Goal: Task Accomplishment & Management: Manage account settings

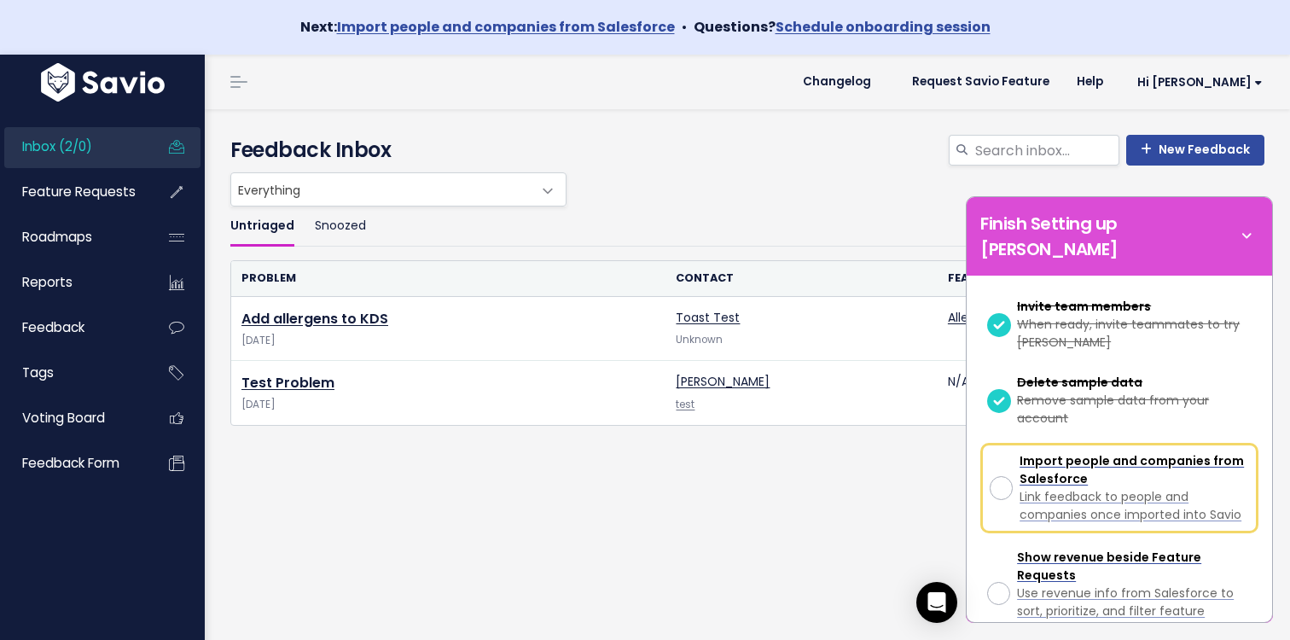
scroll to position [429, 0]
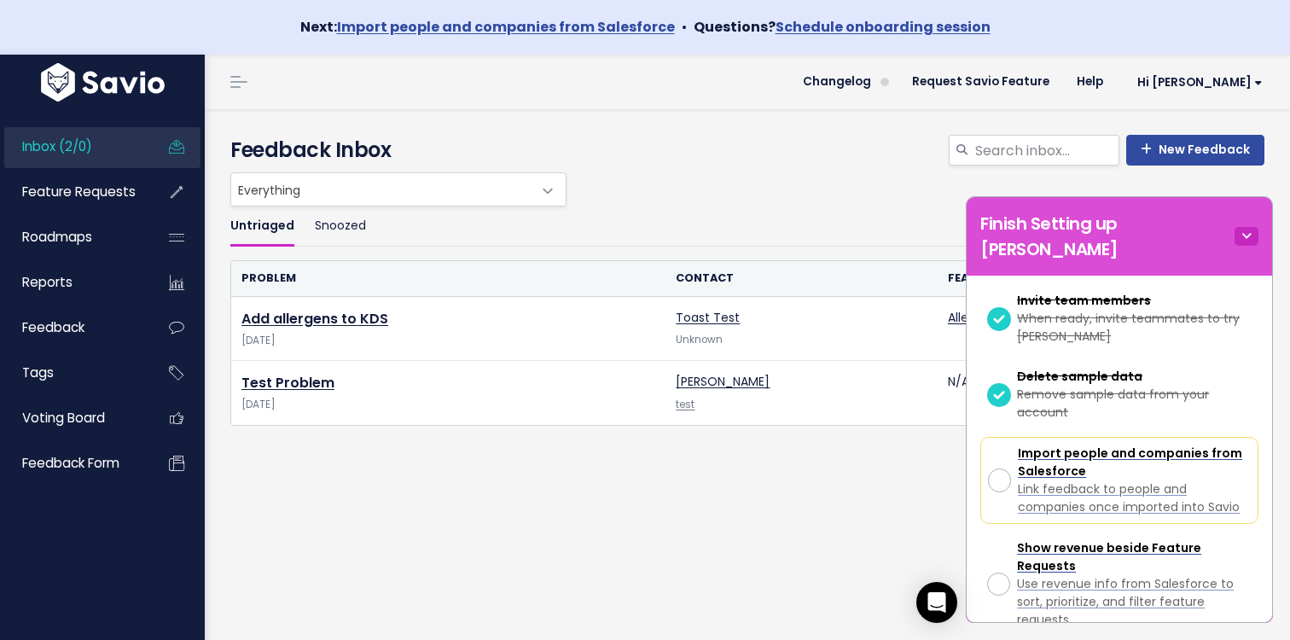
click at [1247, 227] on icon at bounding box center [1246, 236] width 24 height 19
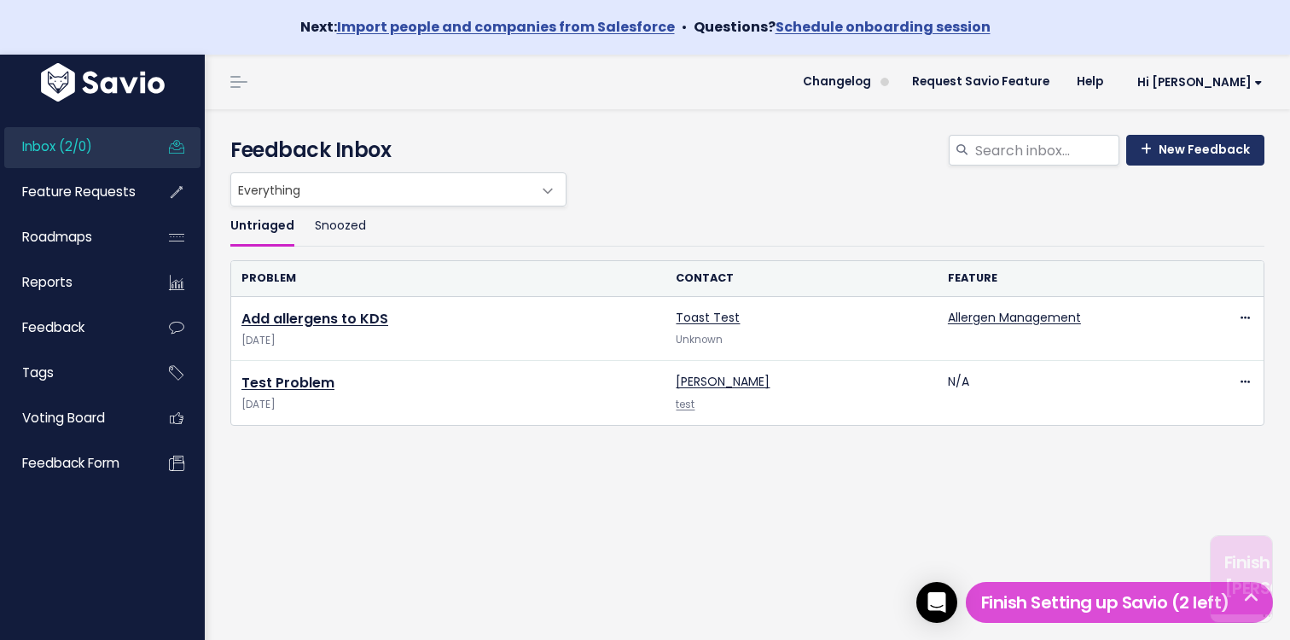
scroll to position [0, 0]
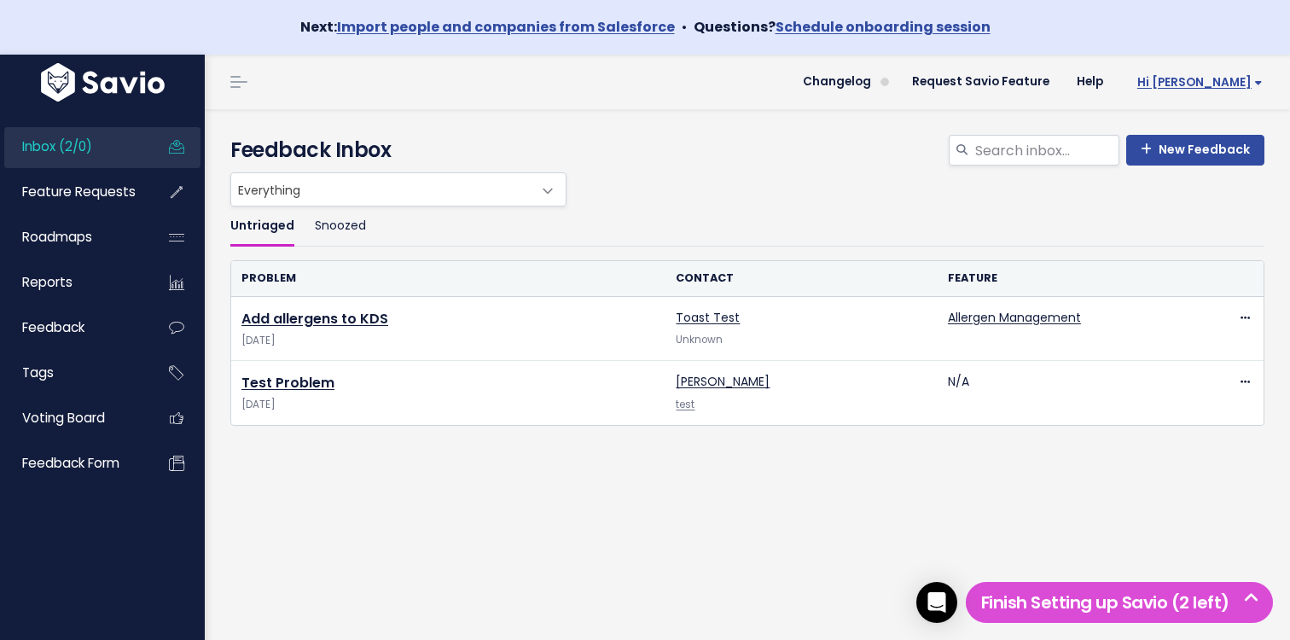
click at [1238, 77] on span "Hi [PERSON_NAME]" at bounding box center [1199, 82] width 125 height 13
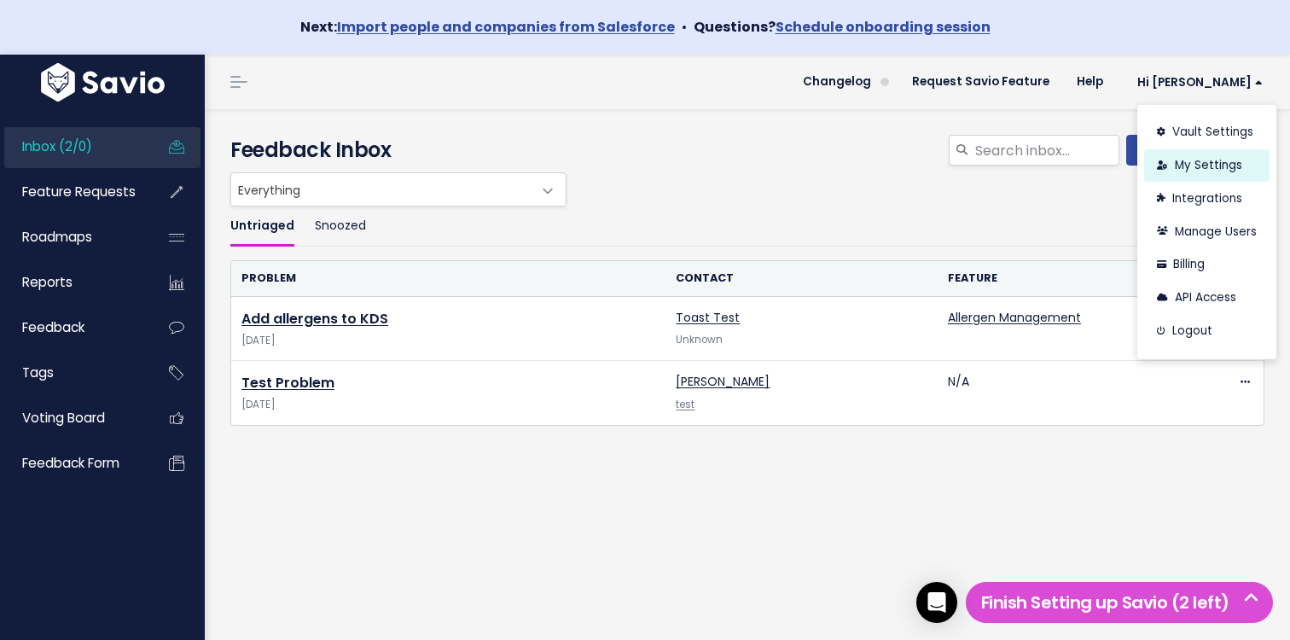
click at [1192, 165] on link "My Settings" at bounding box center [1206, 165] width 125 height 33
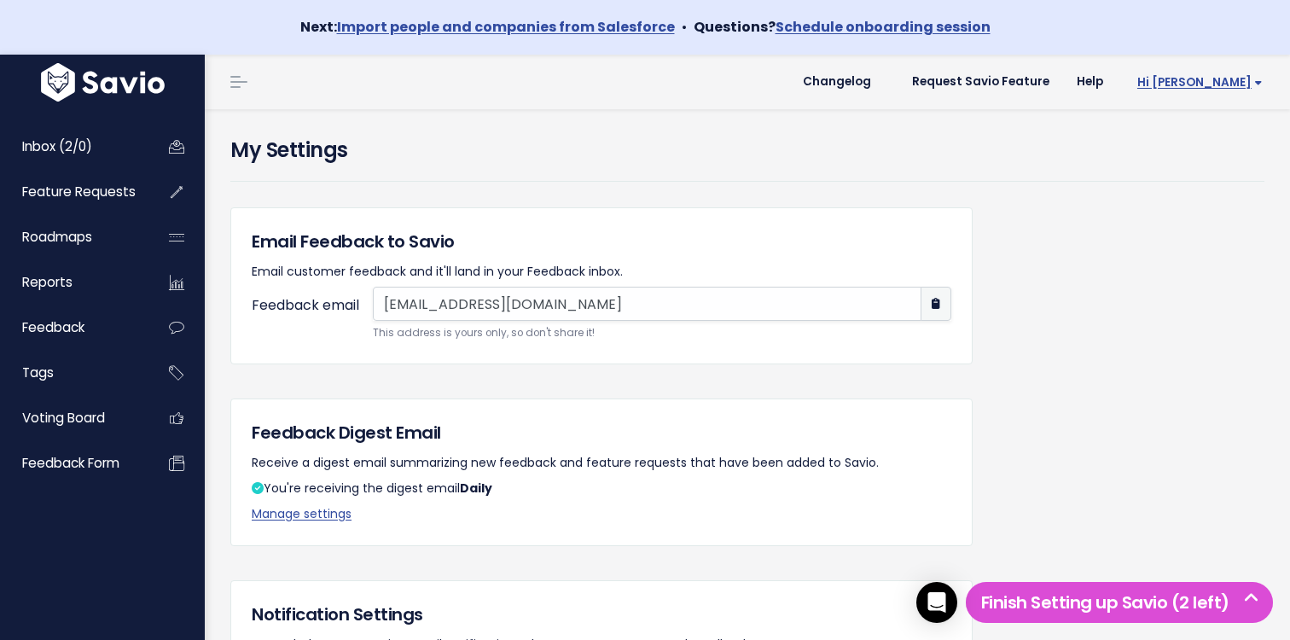
click at [1242, 80] on span "Hi [PERSON_NAME]" at bounding box center [1199, 82] width 125 height 13
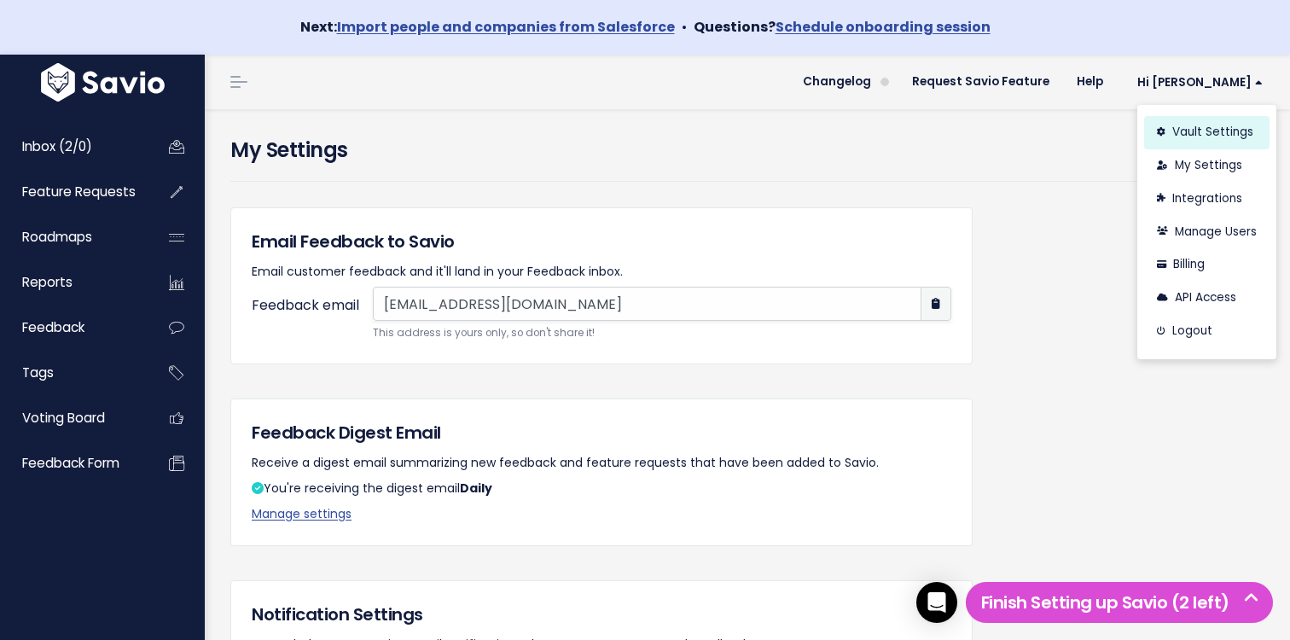
click at [1206, 134] on link "Vault Settings" at bounding box center [1206, 132] width 125 height 33
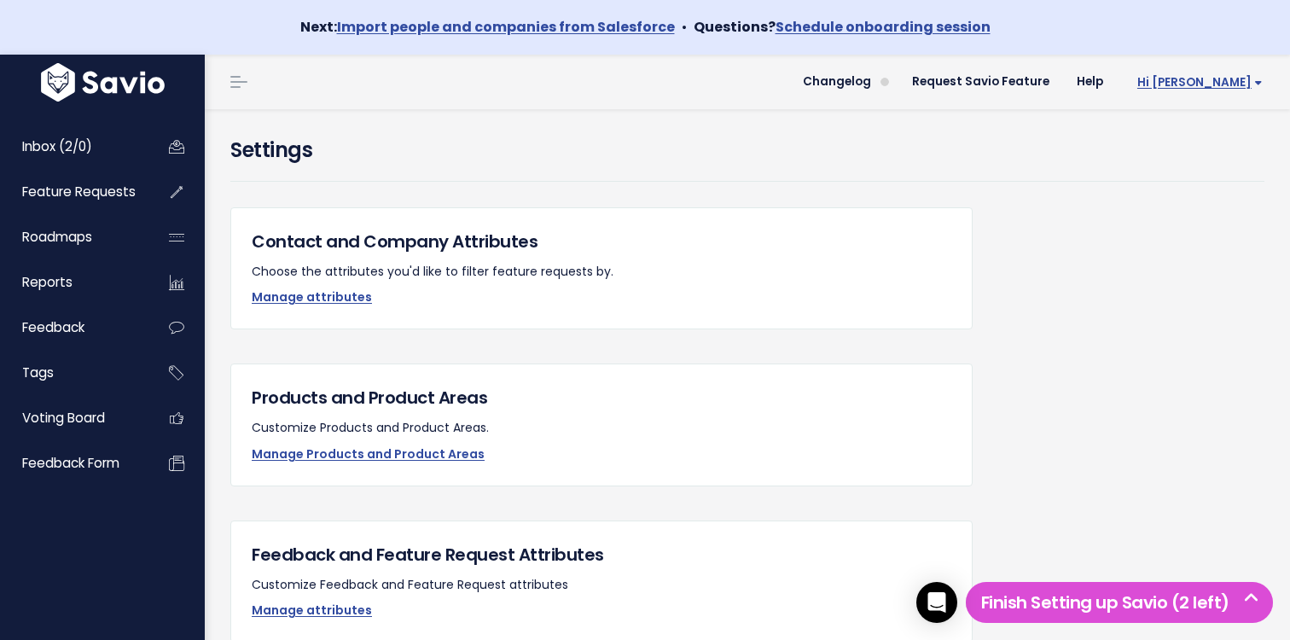
click at [1228, 93] on link "Hi [PERSON_NAME]" at bounding box center [1197, 82] width 160 height 26
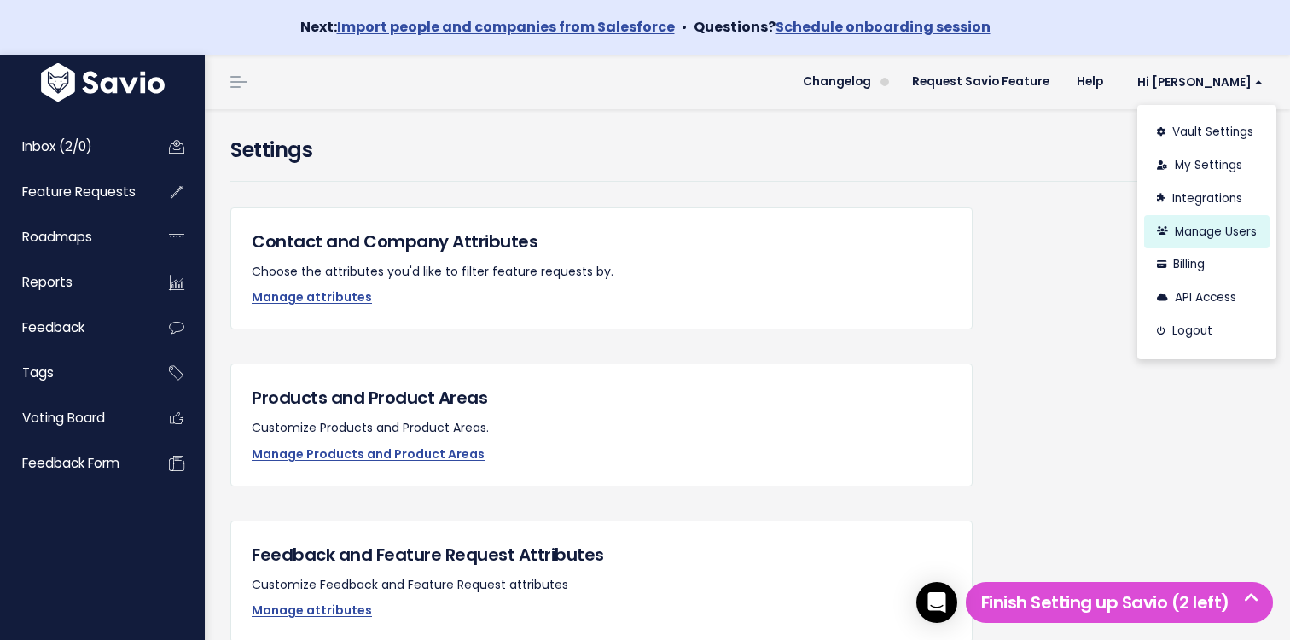
click at [1205, 235] on link "Manage Users" at bounding box center [1206, 231] width 125 height 33
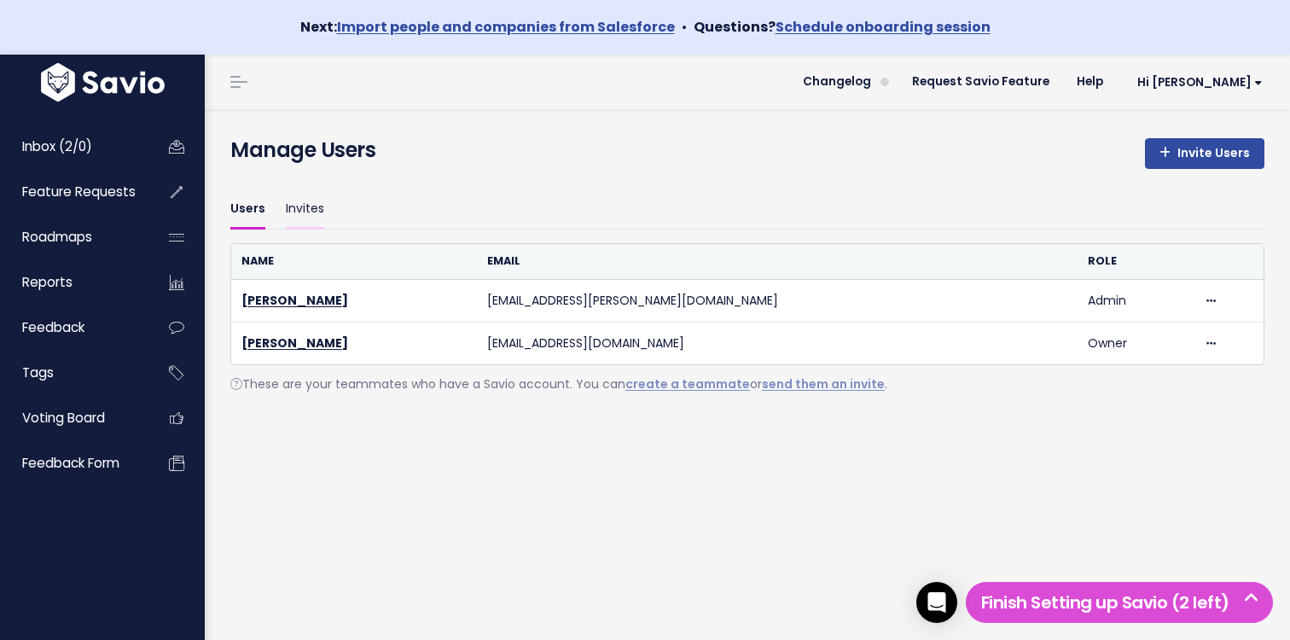
click at [286, 198] on link "Invites" at bounding box center [305, 209] width 38 height 40
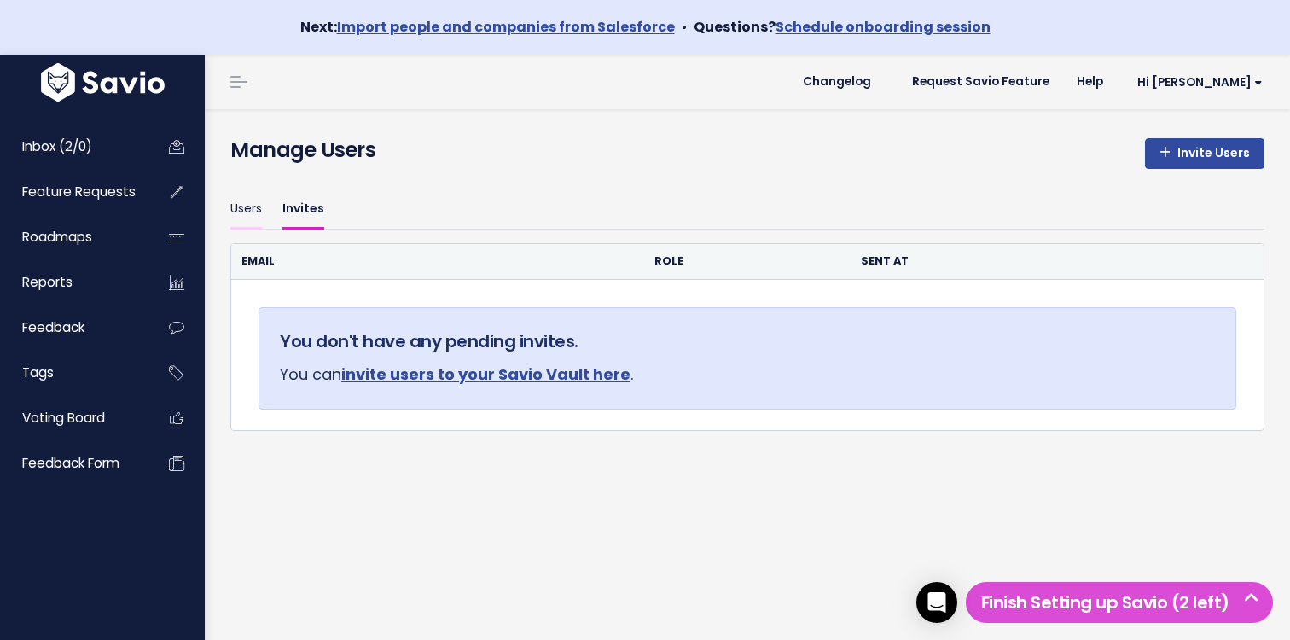
click at [250, 204] on link "Users" at bounding box center [246, 209] width 32 height 40
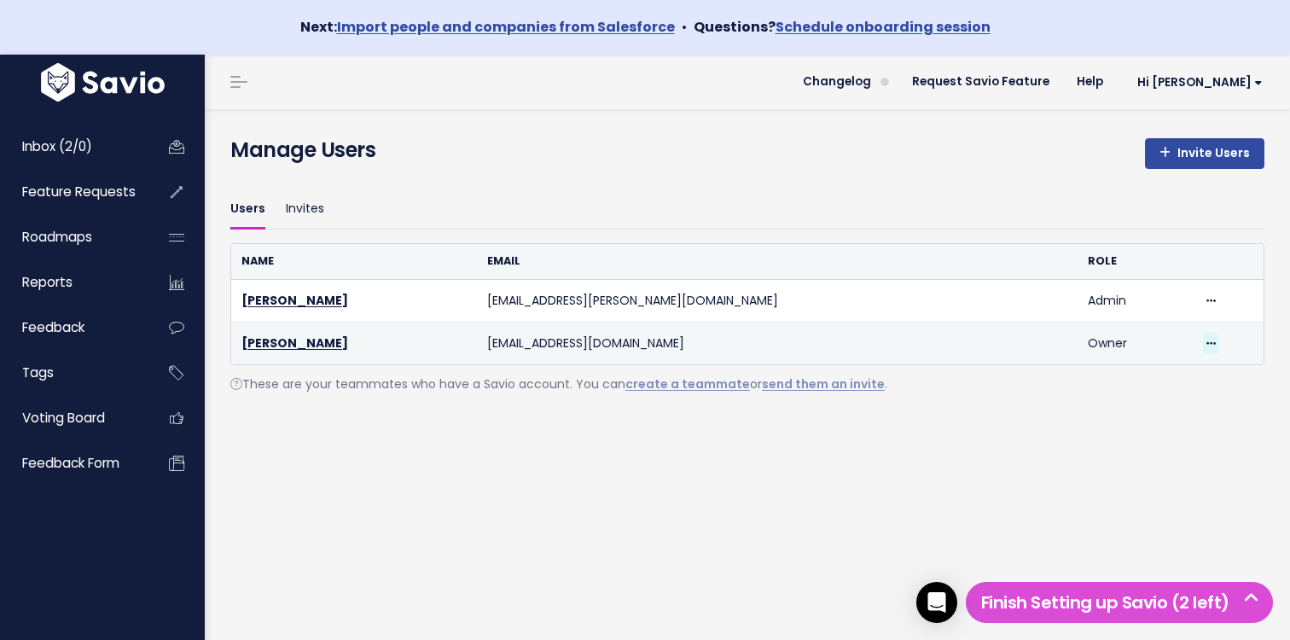
click at [1206, 342] on icon at bounding box center [1210, 344] width 9 height 11
click at [1203, 351] on span at bounding box center [1211, 343] width 16 height 21
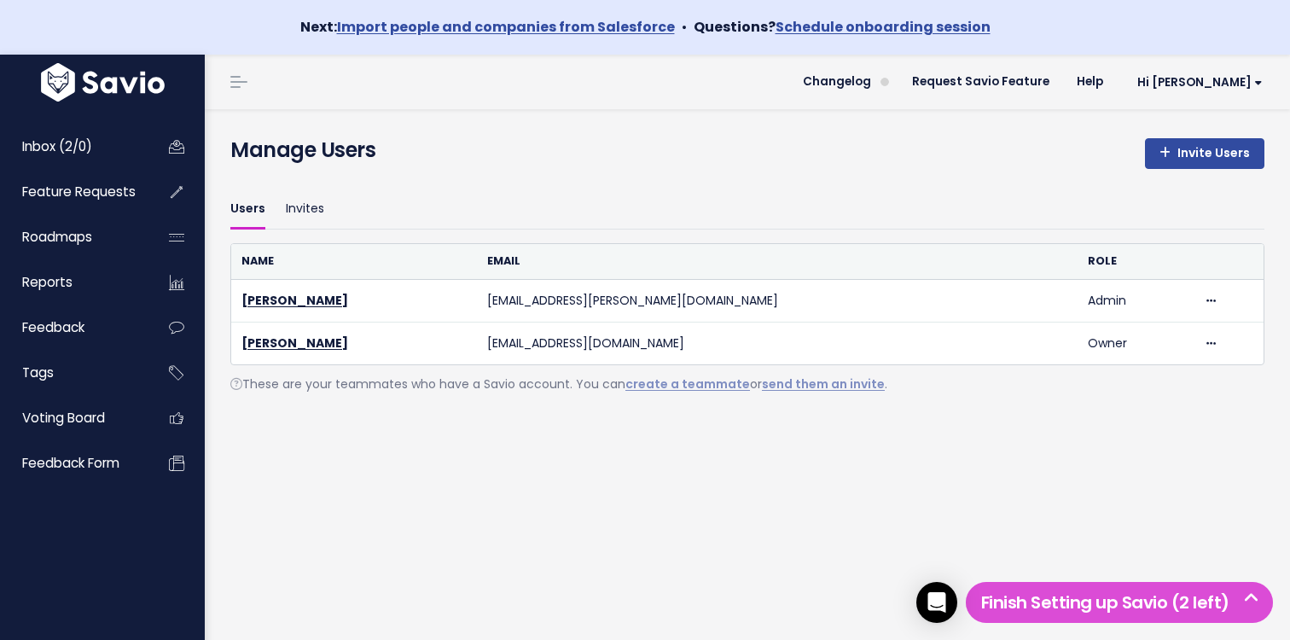
click at [1163, 421] on div "Users Invites Name Email Role Beau Butler beau.butler@toasttab.com Admin Delete…" at bounding box center [747, 303] width 1059 height 263
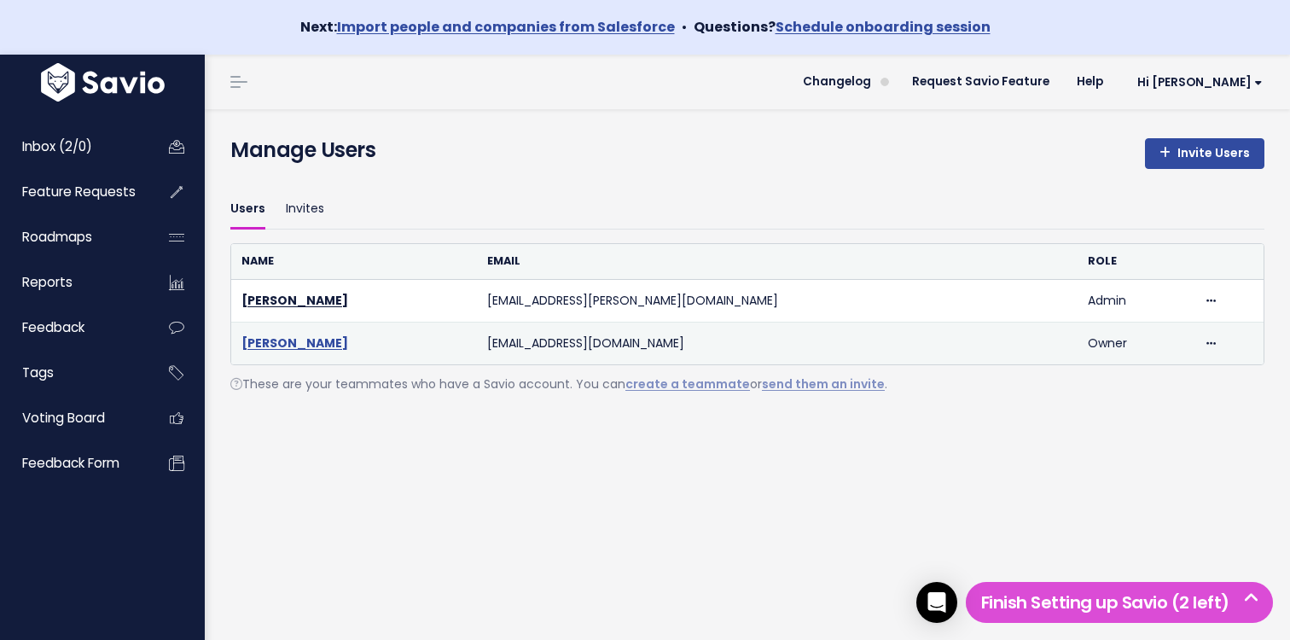
click at [312, 345] on link "[PERSON_NAME]" at bounding box center [294, 342] width 107 height 17
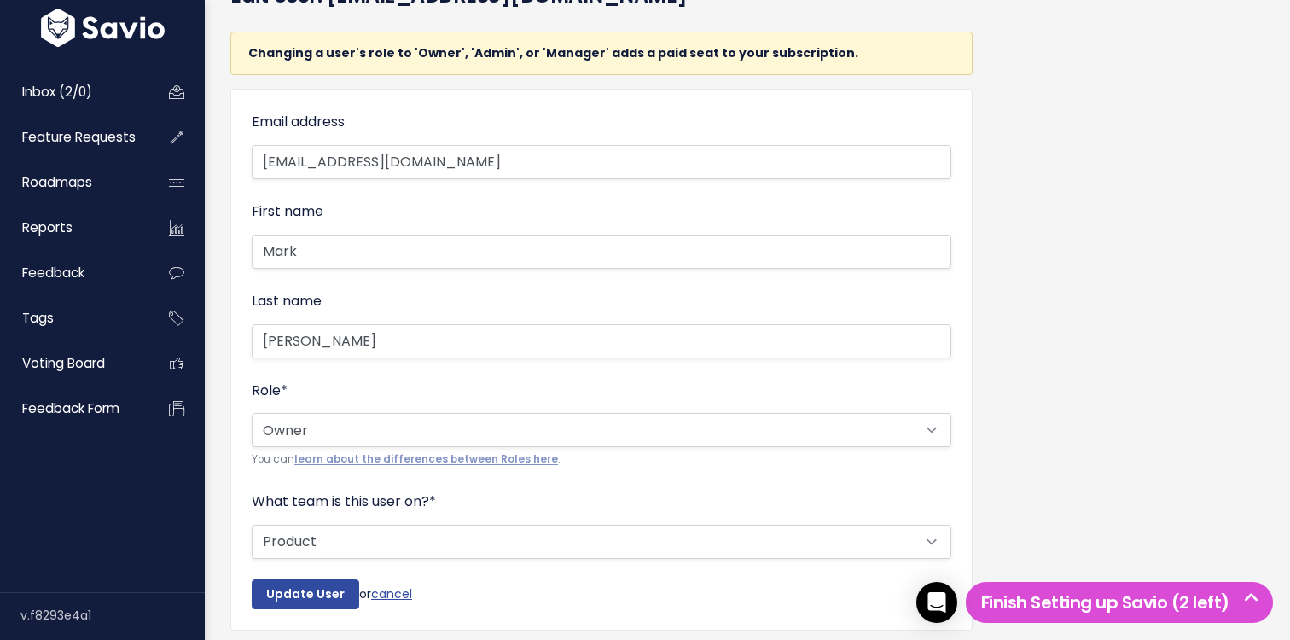
scroll to position [153, 0]
click at [404, 599] on link "cancel" at bounding box center [391, 594] width 41 height 17
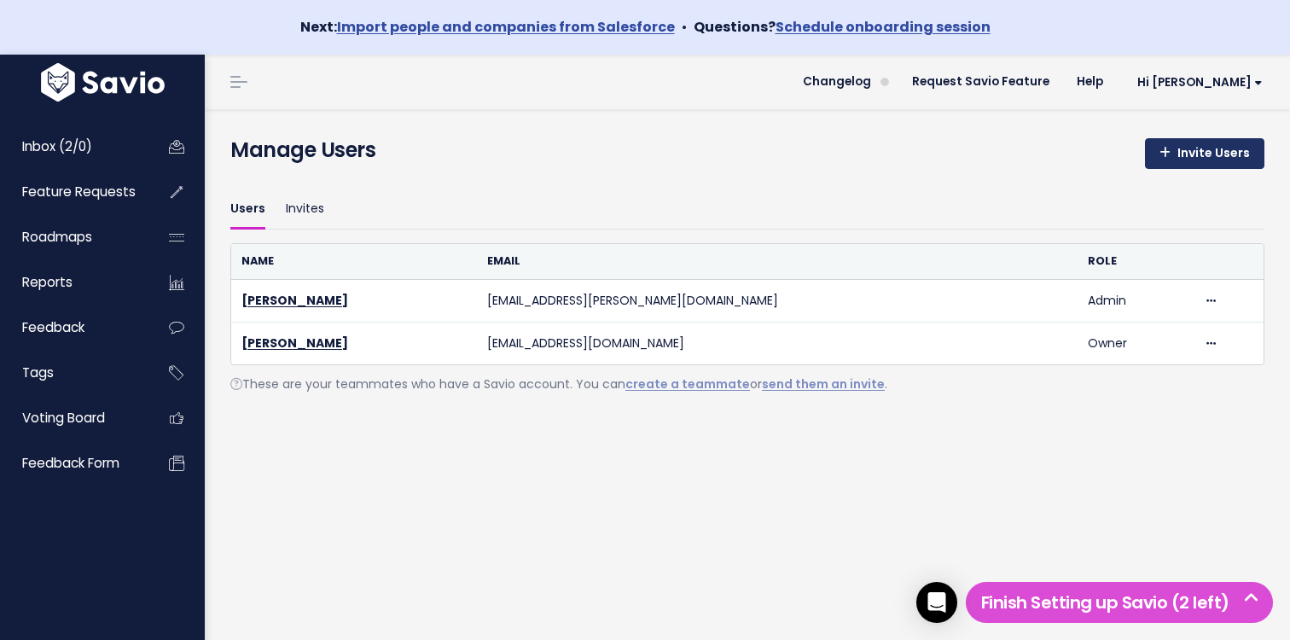
click at [1201, 155] on link "Invite Users" at bounding box center [1204, 153] width 119 height 31
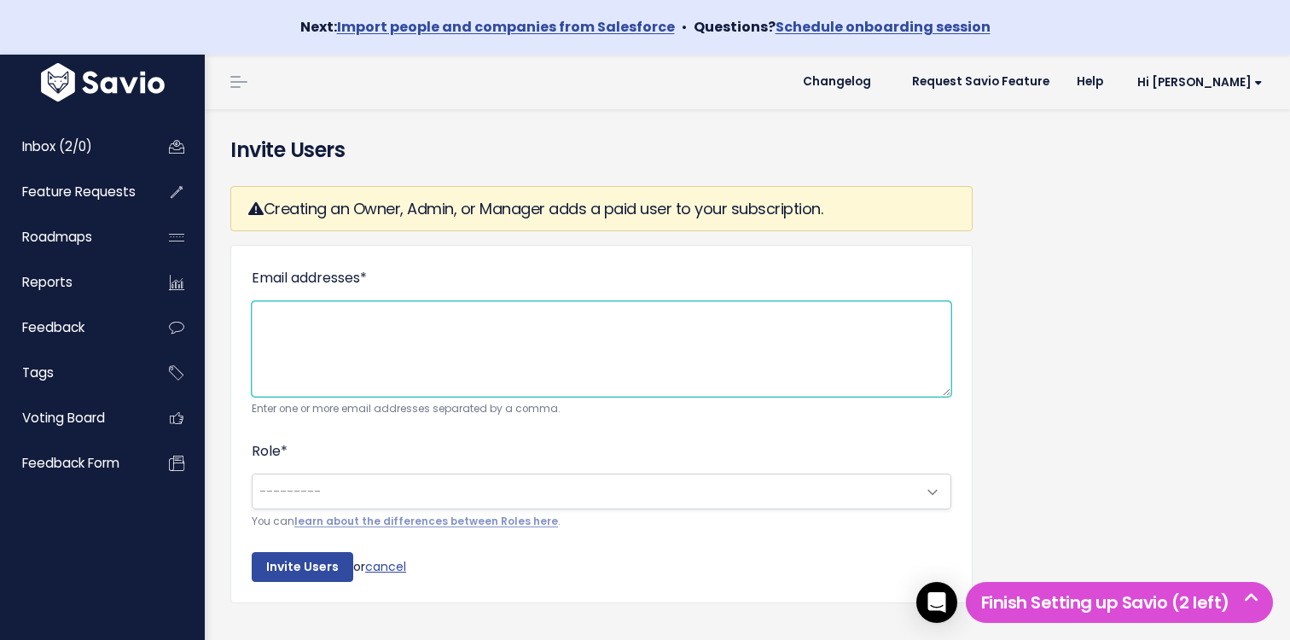
click at [459, 346] on textarea "Email addresses *" at bounding box center [602, 349] width 700 height 96
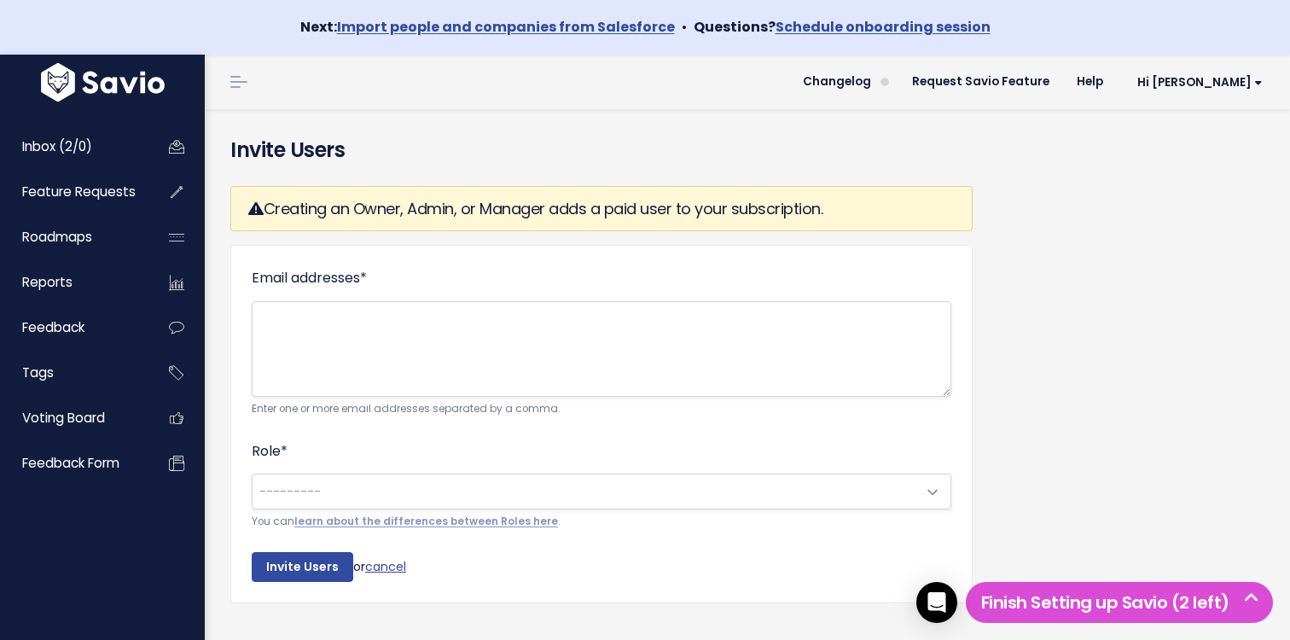
click at [400, 486] on span "---------" at bounding box center [585, 491] width 664 height 34
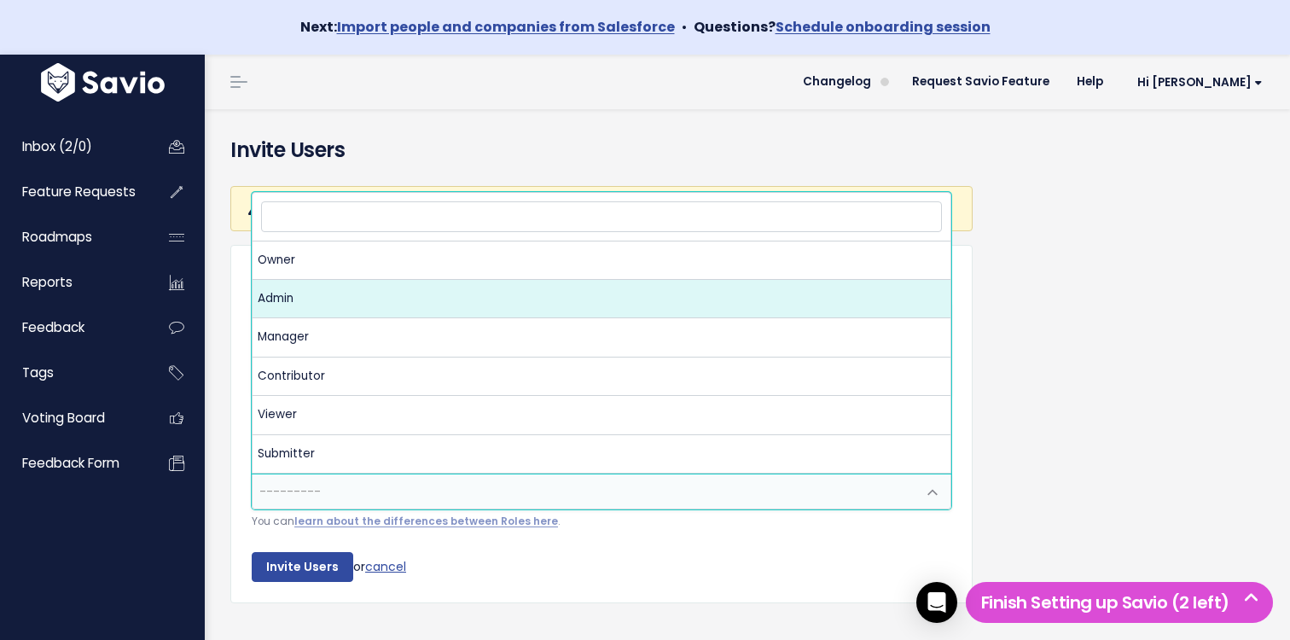
select select "ADMIN"
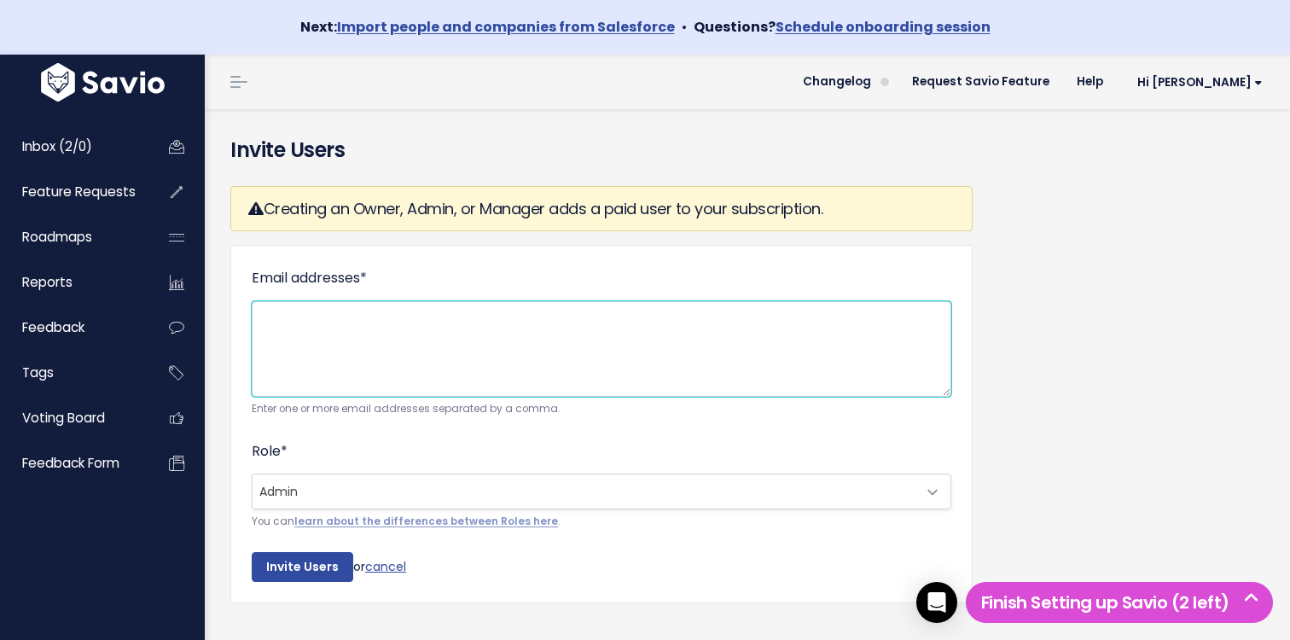
click at [425, 327] on textarea "Email addresses *" at bounding box center [602, 349] width 700 height 96
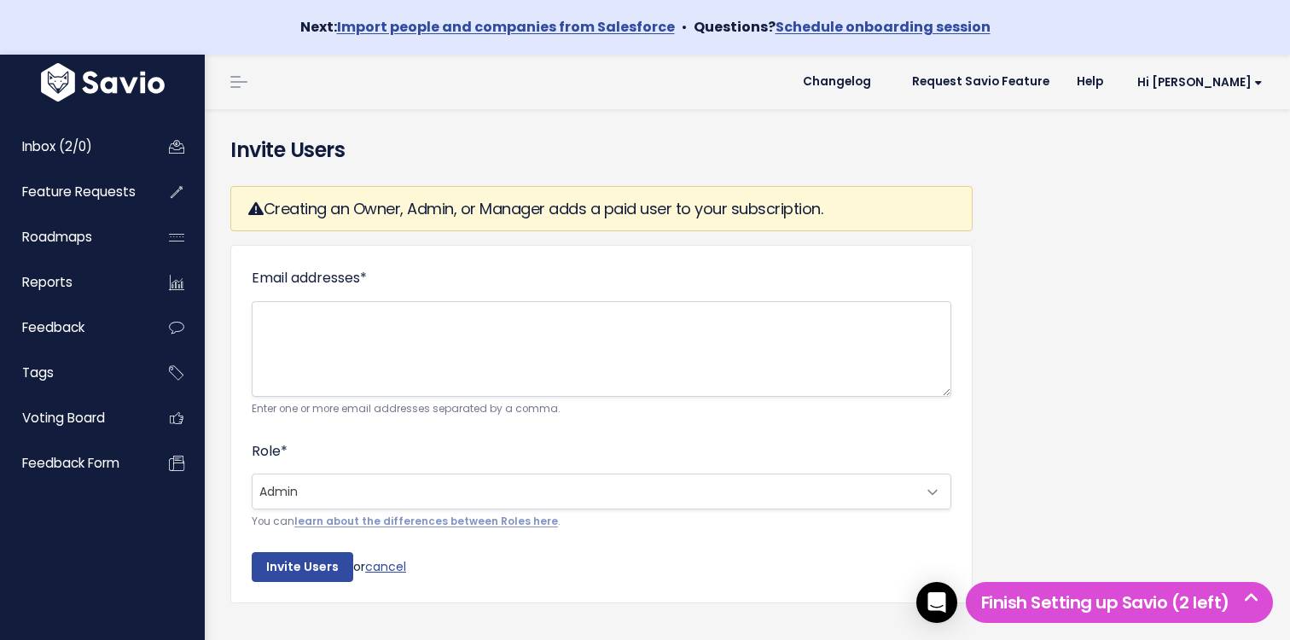
select select "ADMIN"
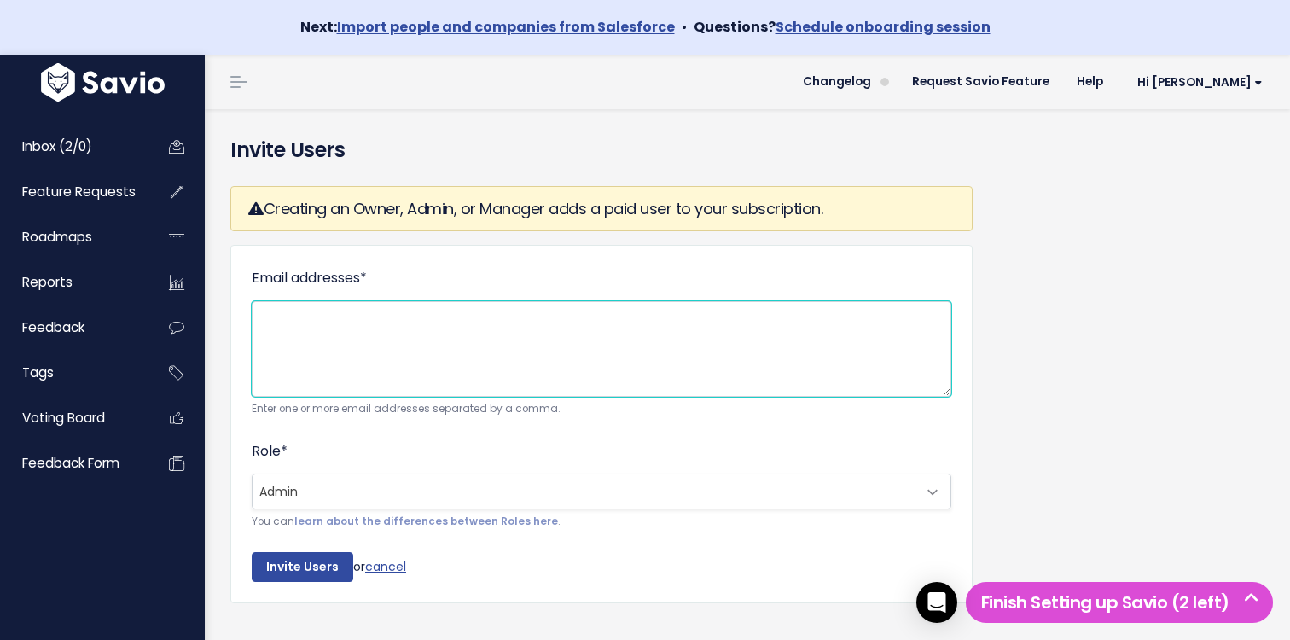
click at [547, 358] on textarea "Email addresses *" at bounding box center [602, 349] width 700 height 96
paste textarea "peleato"
type textarea "p"
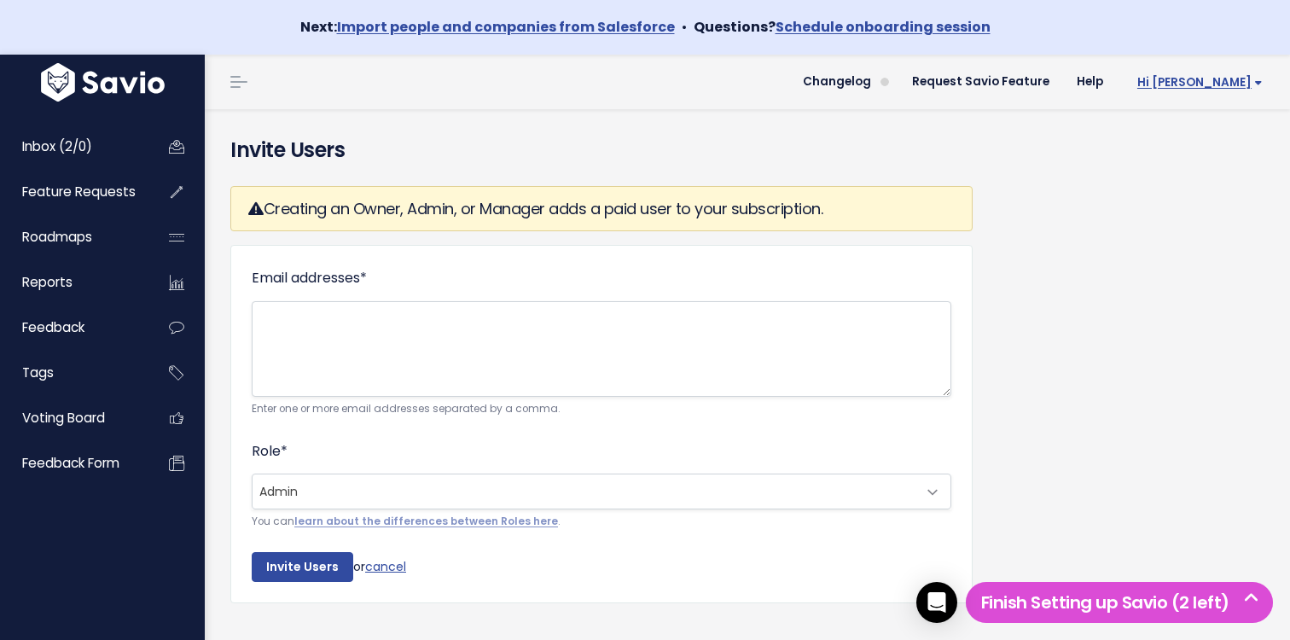
click at [1229, 87] on span "Hi [PERSON_NAME]" at bounding box center [1199, 82] width 125 height 13
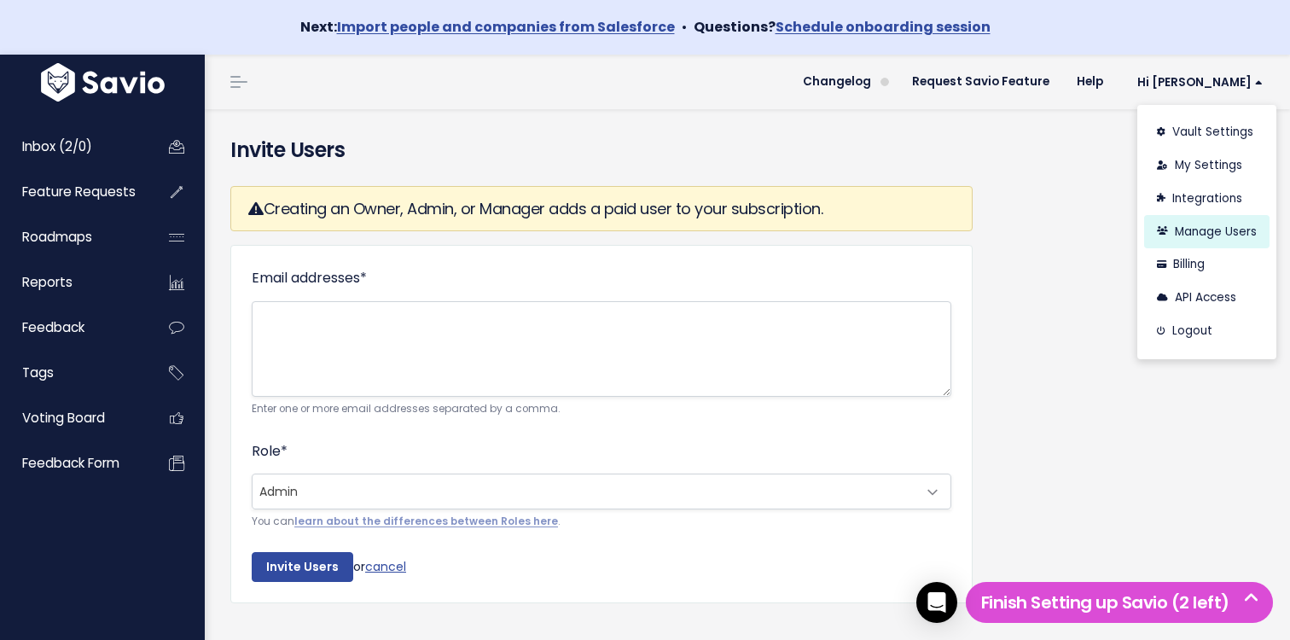
click at [1195, 238] on link "Manage Users" at bounding box center [1206, 231] width 125 height 33
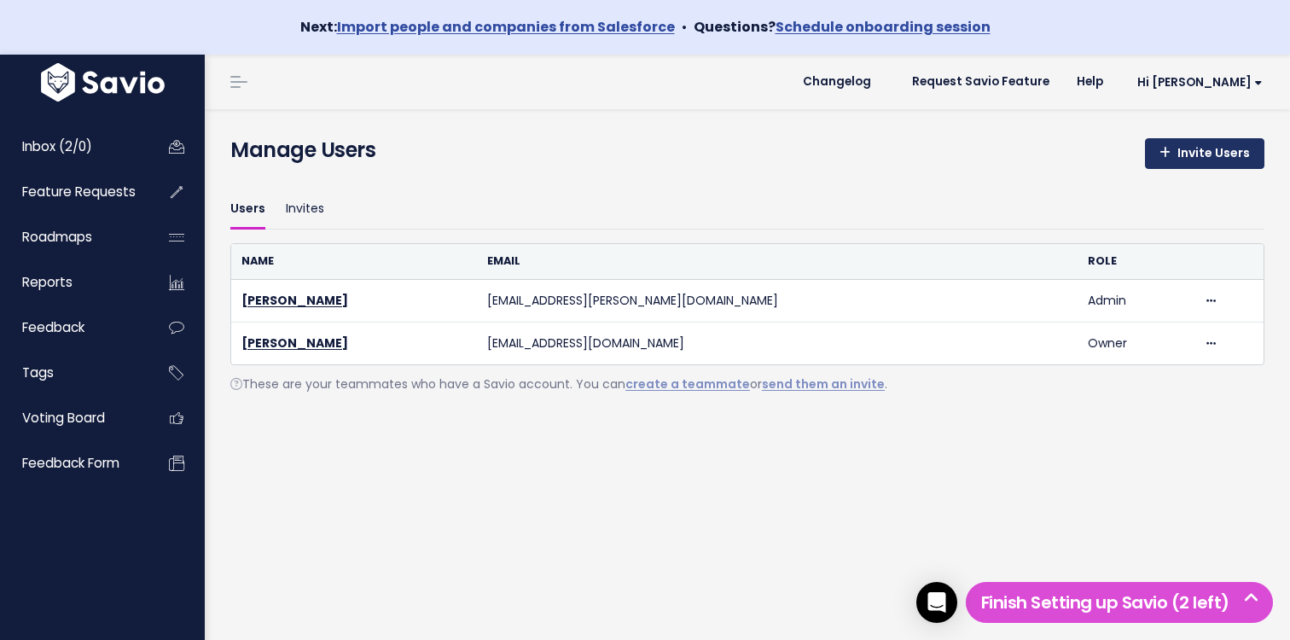
click at [1180, 165] on link "Invite Users" at bounding box center [1204, 153] width 119 height 31
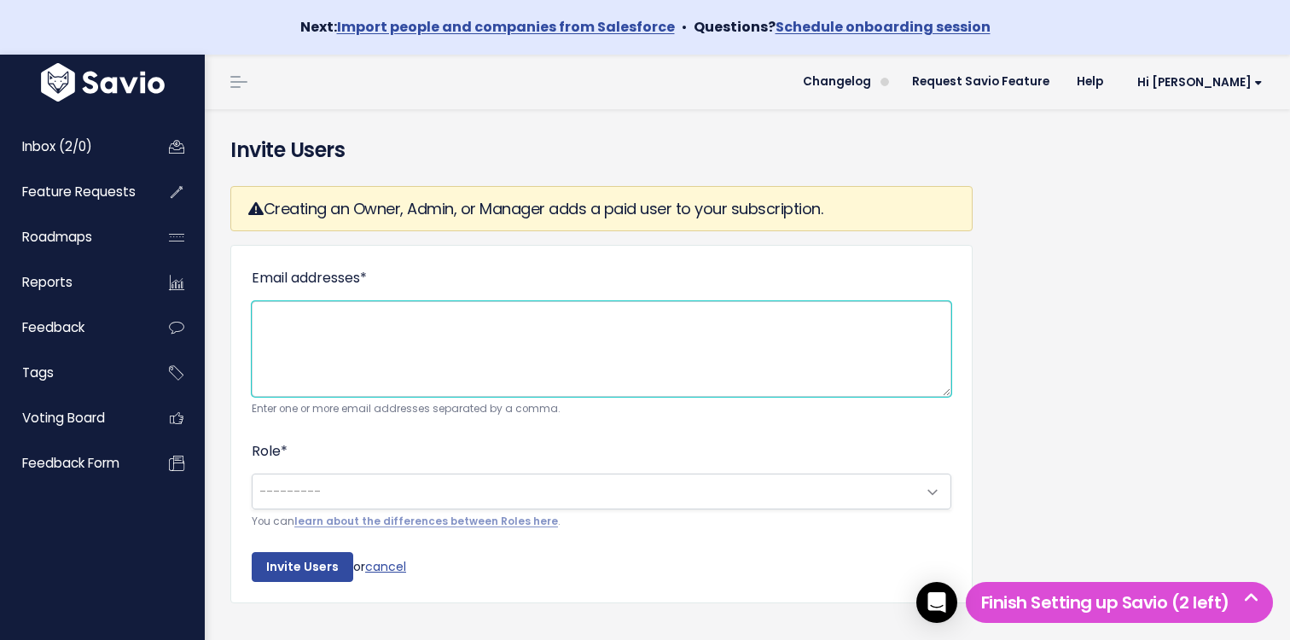
click at [384, 354] on textarea "Email addresses *" at bounding box center [602, 349] width 700 height 96
paste textarea "[PERSON_NAME][EMAIL_ADDRESS][DOMAIN_NAME]"
type textarea "[PERSON_NAME][EMAIL_ADDRESS][DOMAIN_NAME]"
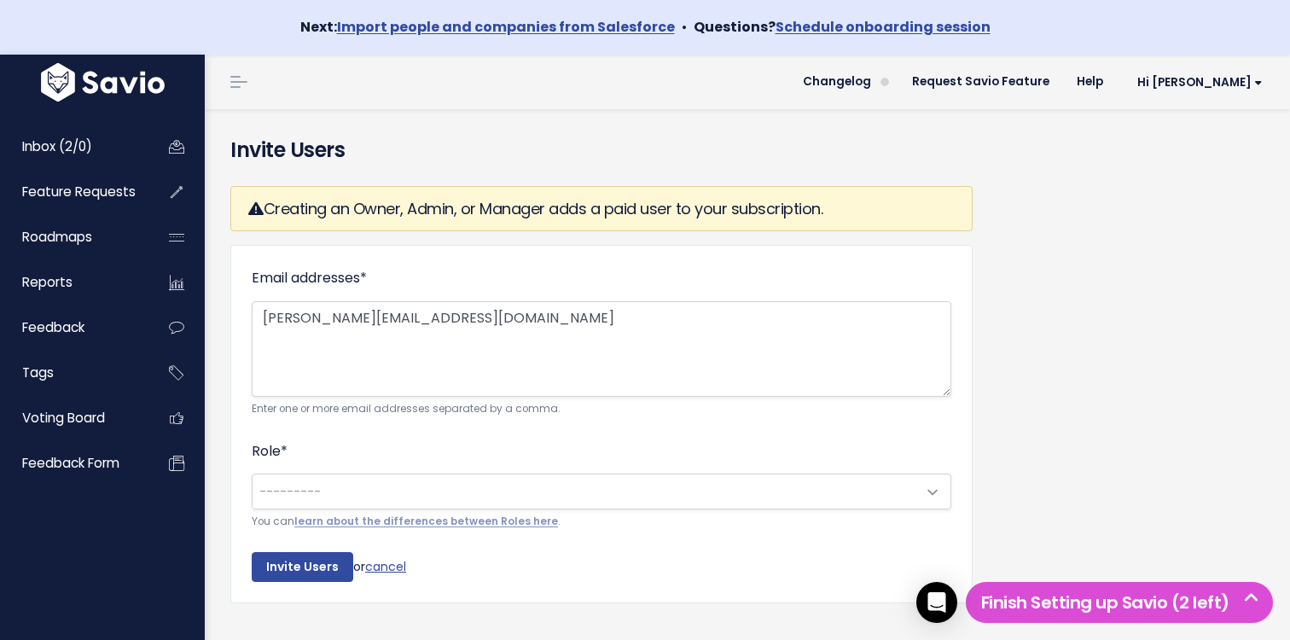
click at [356, 498] on span "---------" at bounding box center [585, 491] width 664 height 34
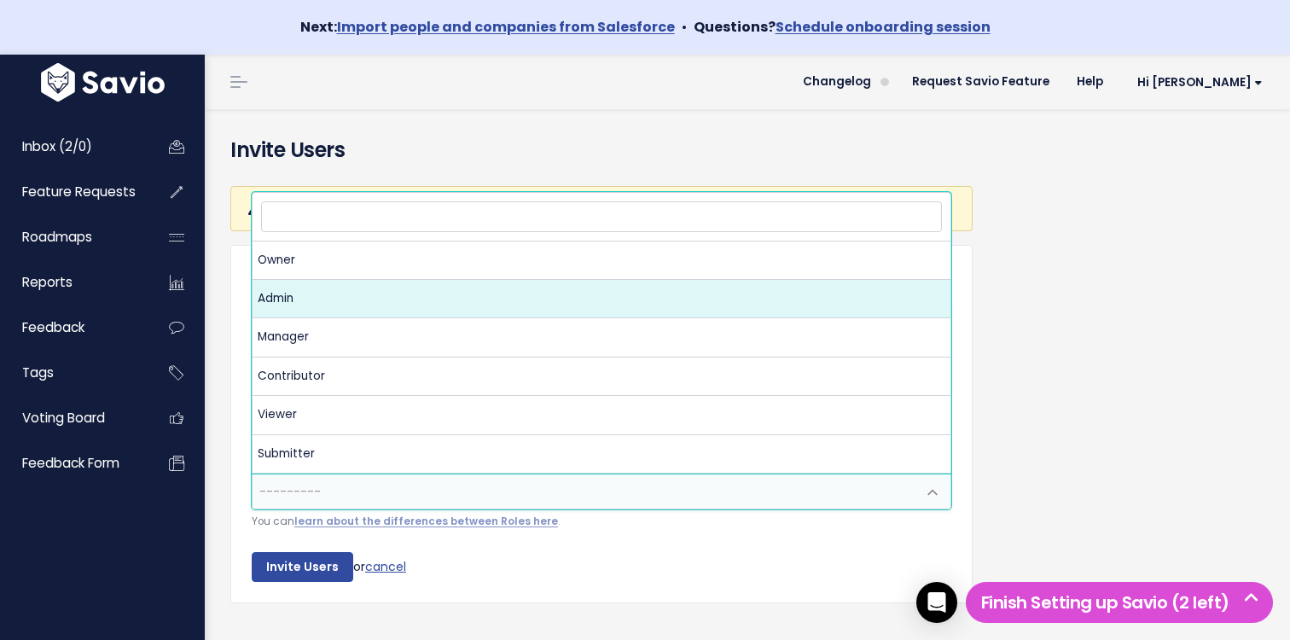
select select "ADMIN"
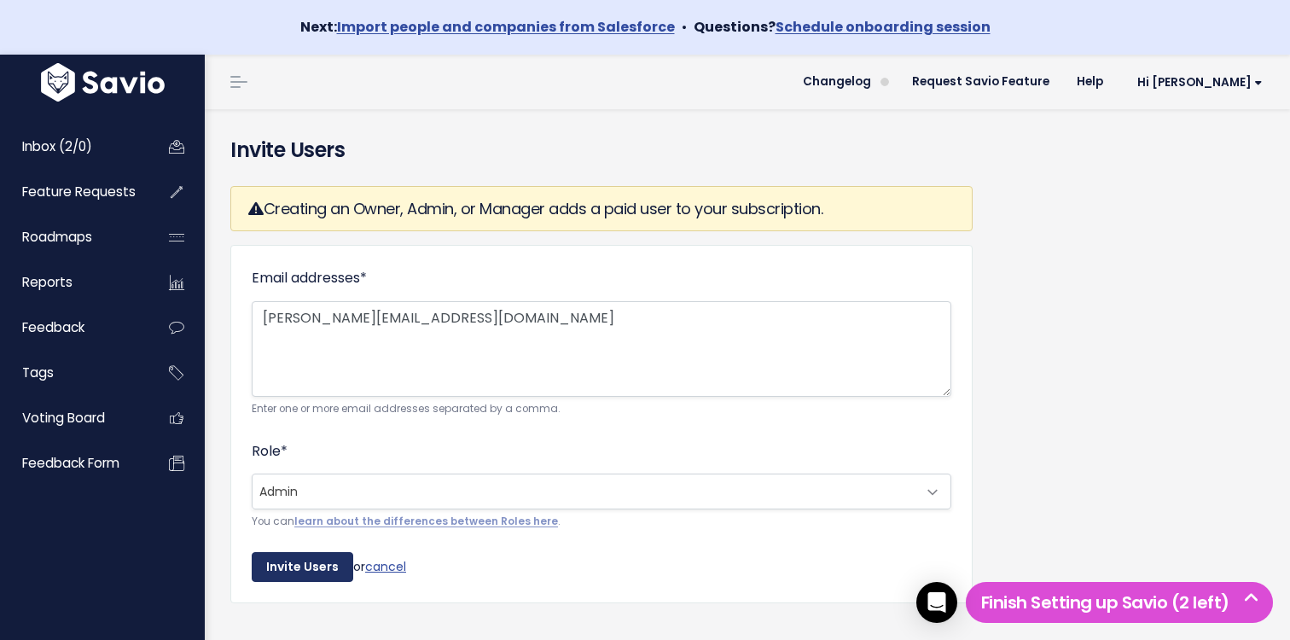
click at [314, 567] on input "Invite Users" at bounding box center [303, 567] width 102 height 31
